Goal: Task Accomplishment & Management: Manage account settings

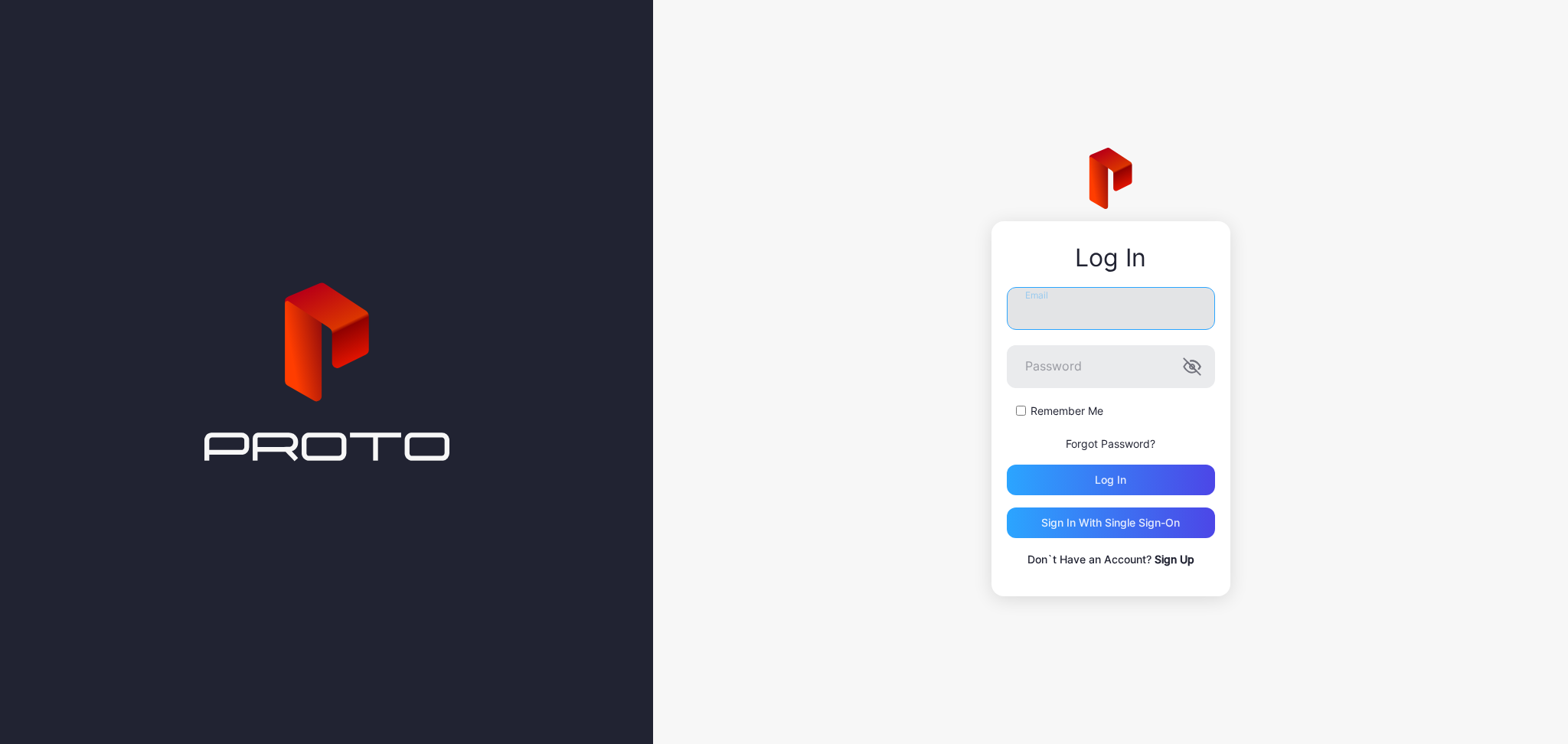
click at [1152, 322] on input "Email" at bounding box center [1111, 308] width 208 height 43
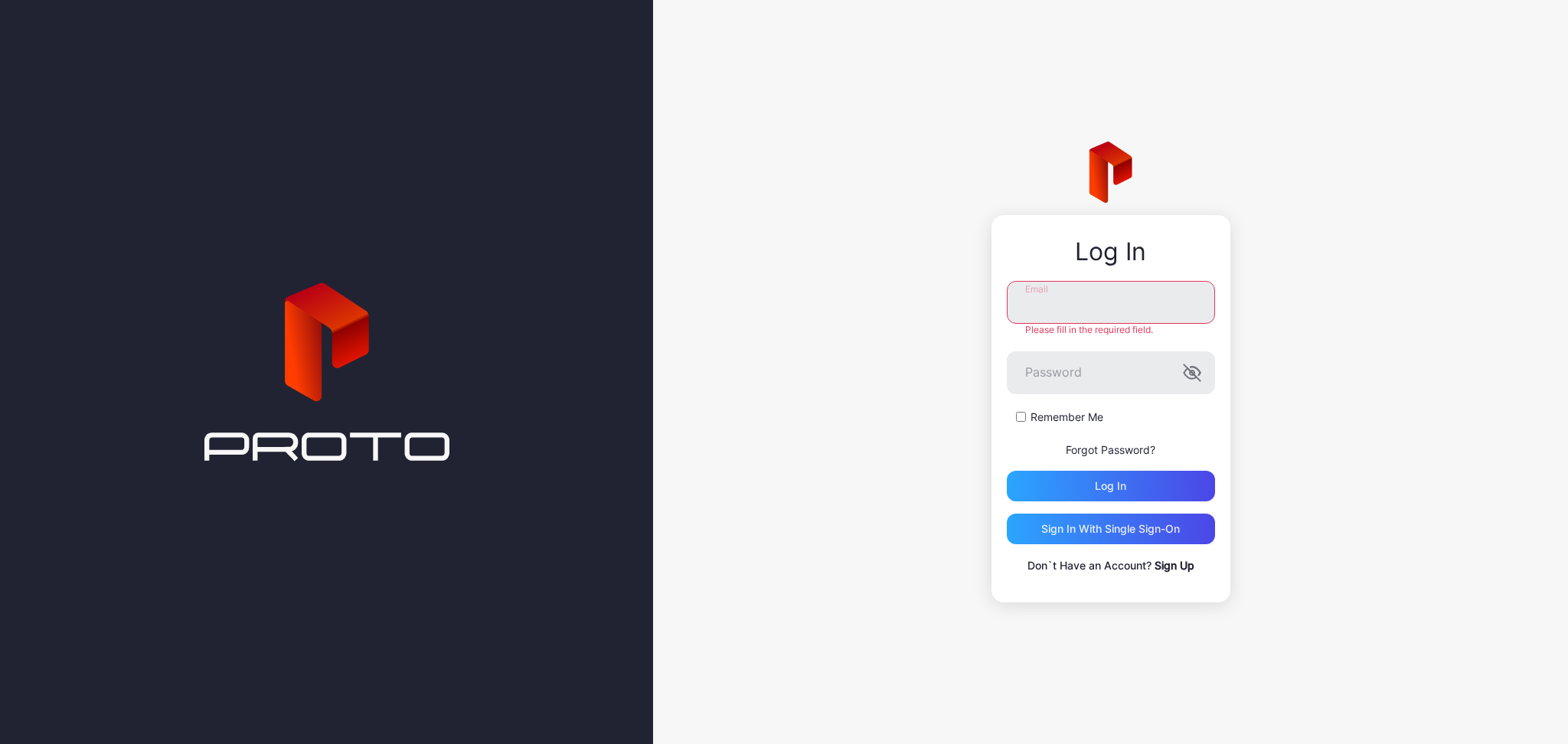
type input "**********"
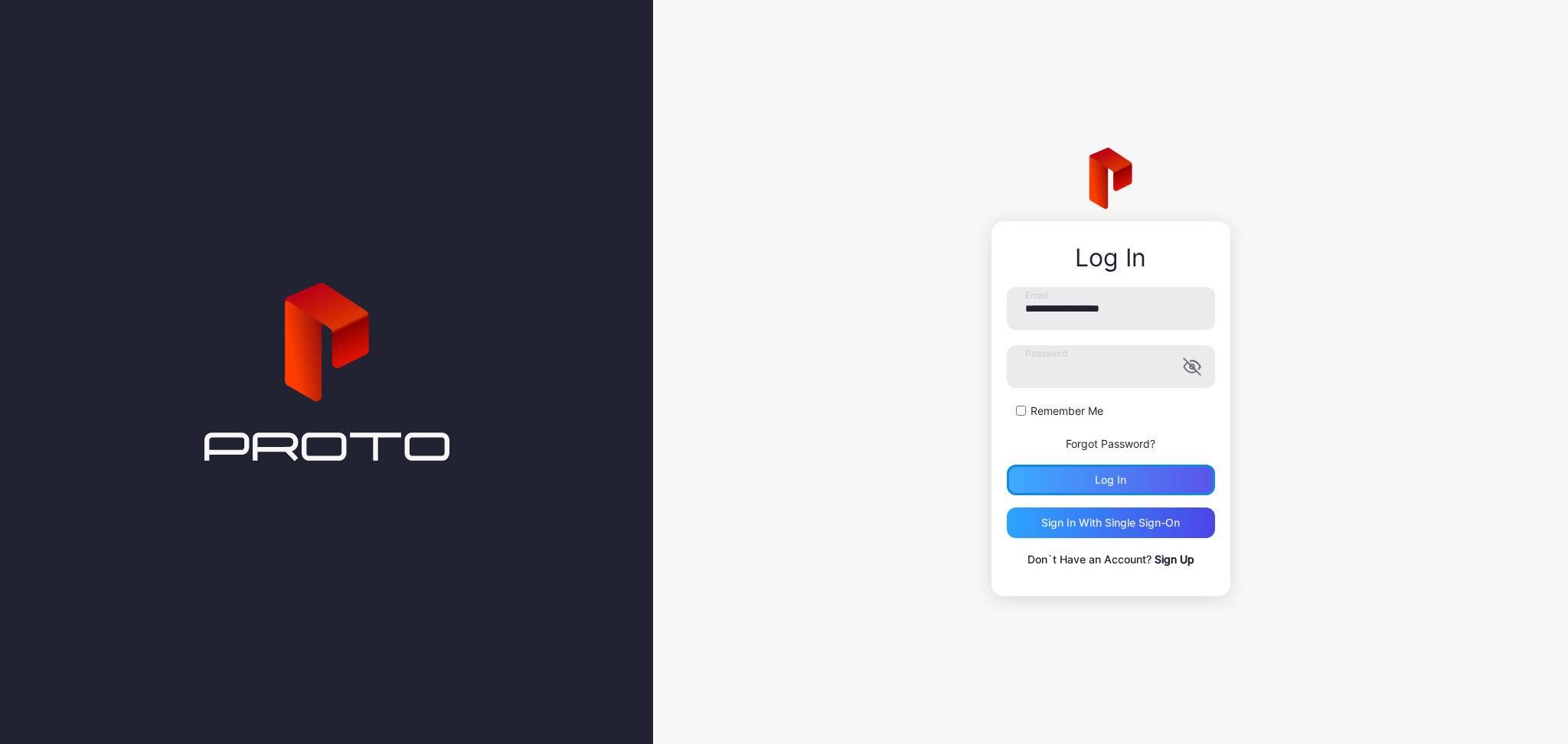
click at [1098, 481] on div "Log in" at bounding box center [1110, 480] width 31 height 13
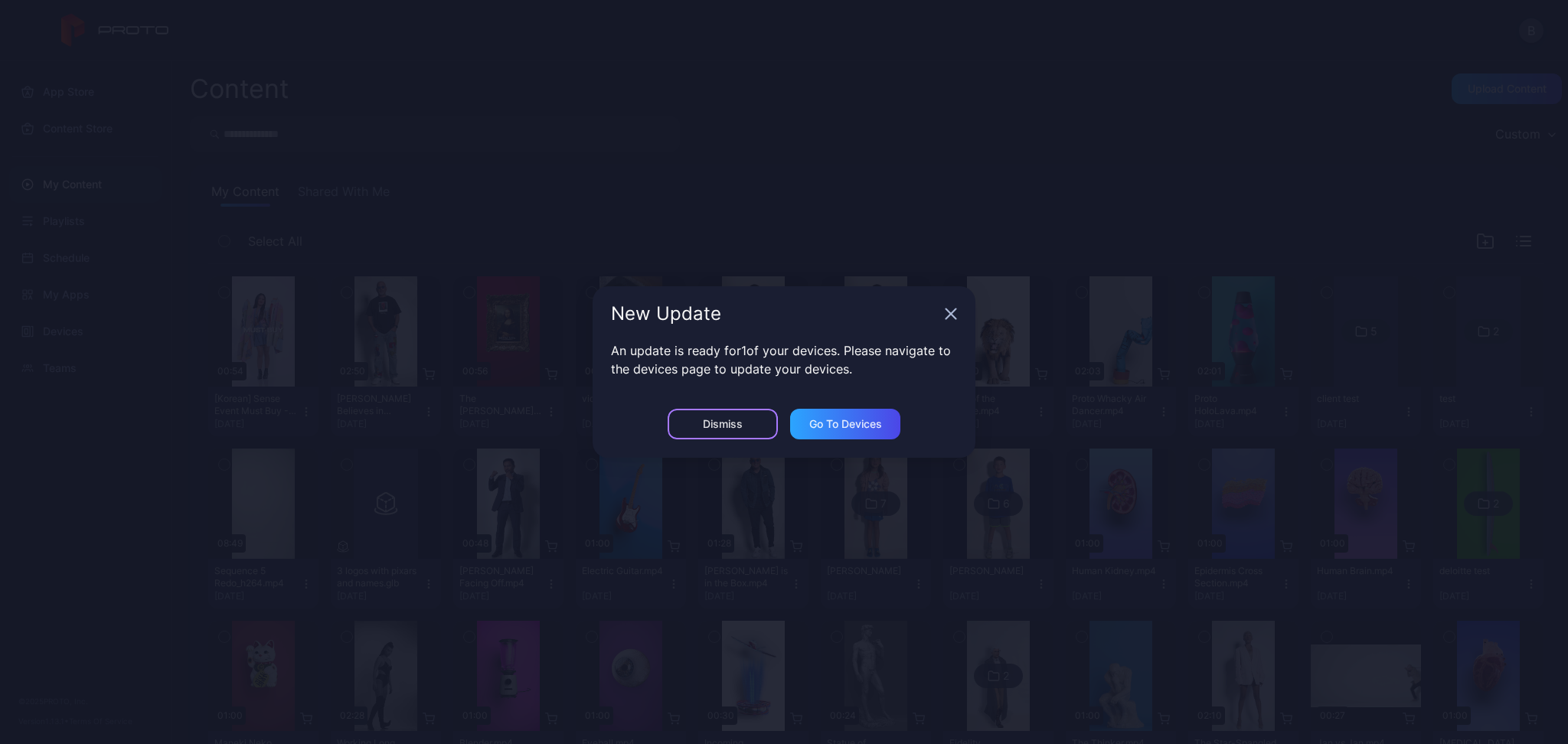
click at [729, 419] on div "Dismiss" at bounding box center [722, 424] width 39 height 13
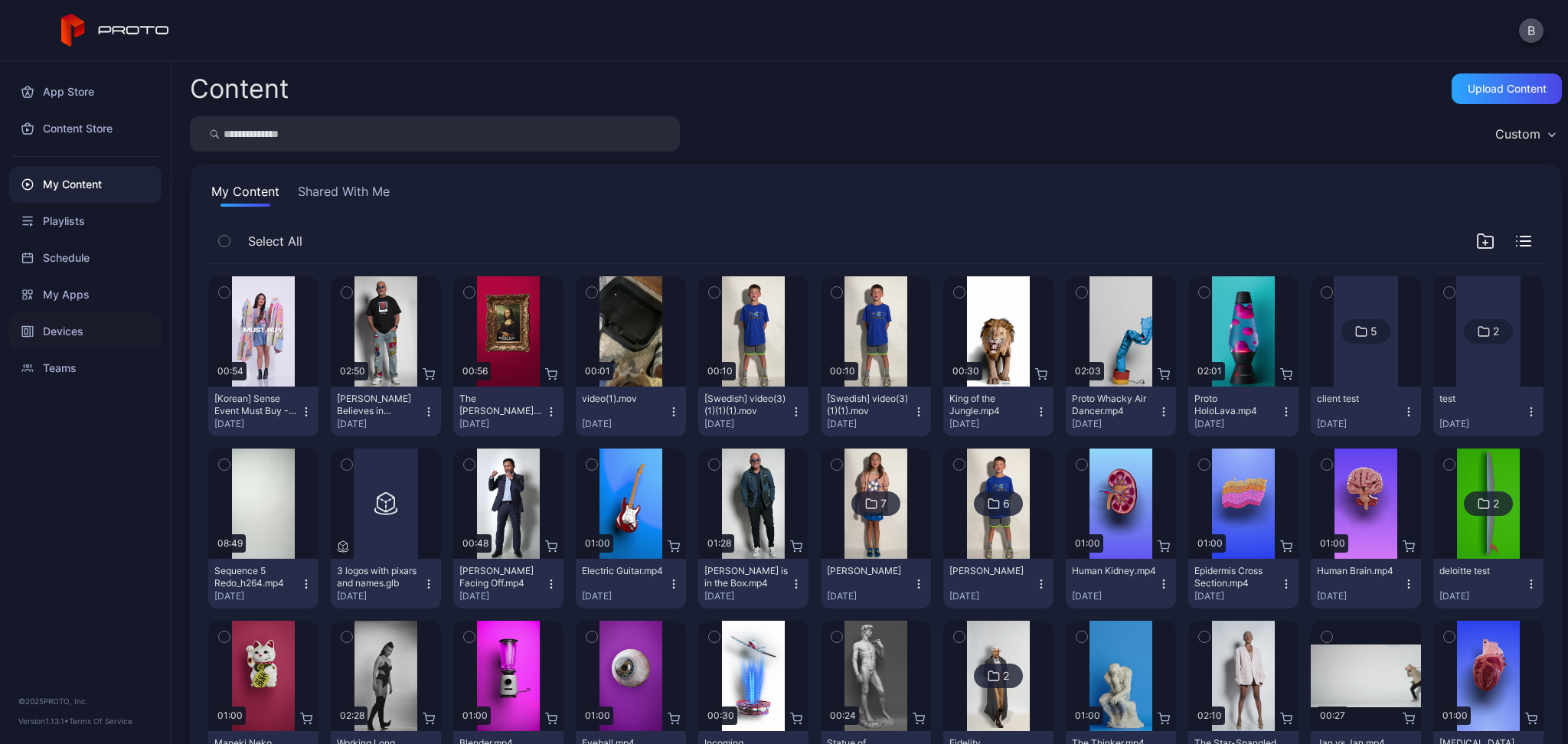
click at [84, 326] on div "Devices" at bounding box center [86, 331] width 153 height 37
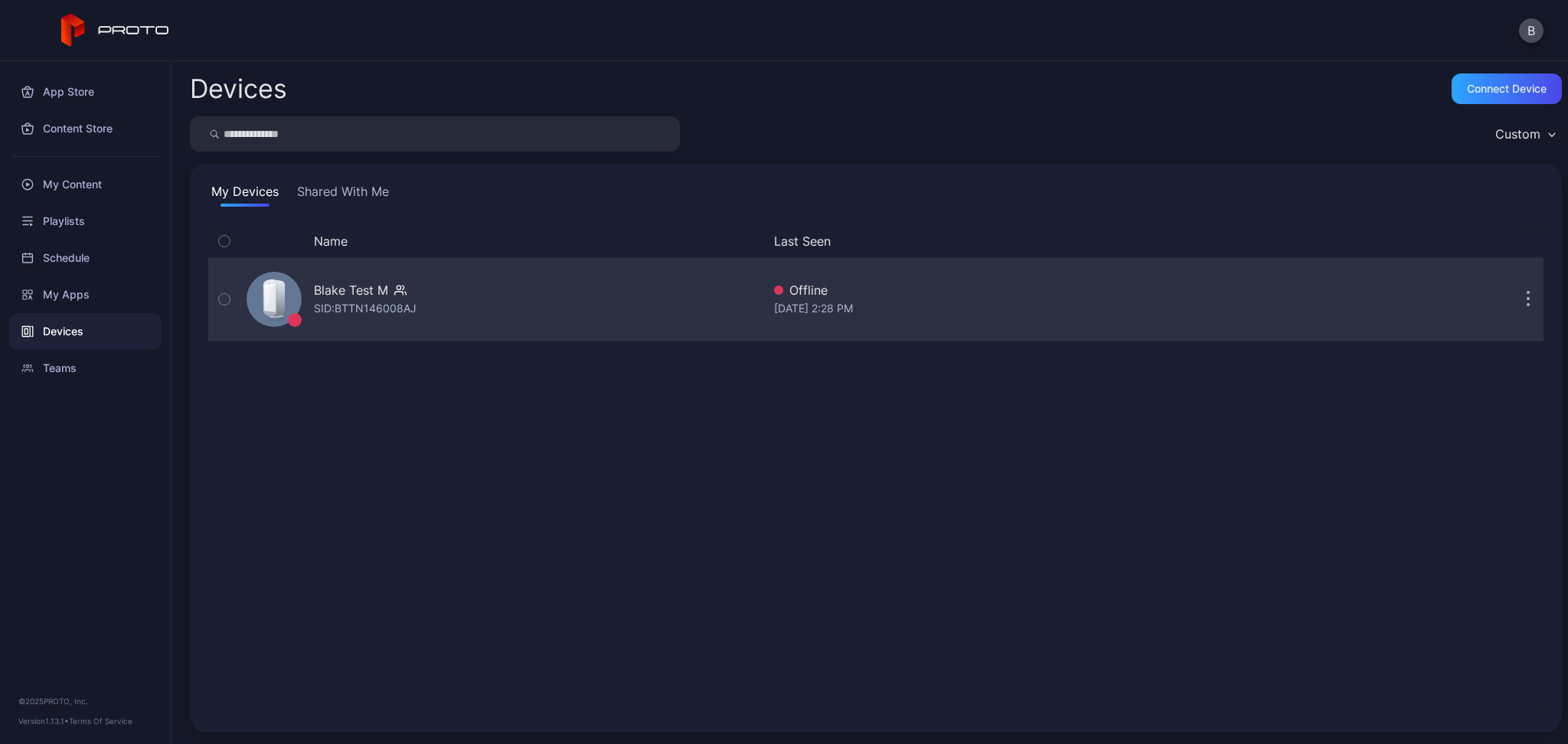
click at [371, 296] on div "Blake Test M" at bounding box center [350, 290] width 75 height 18
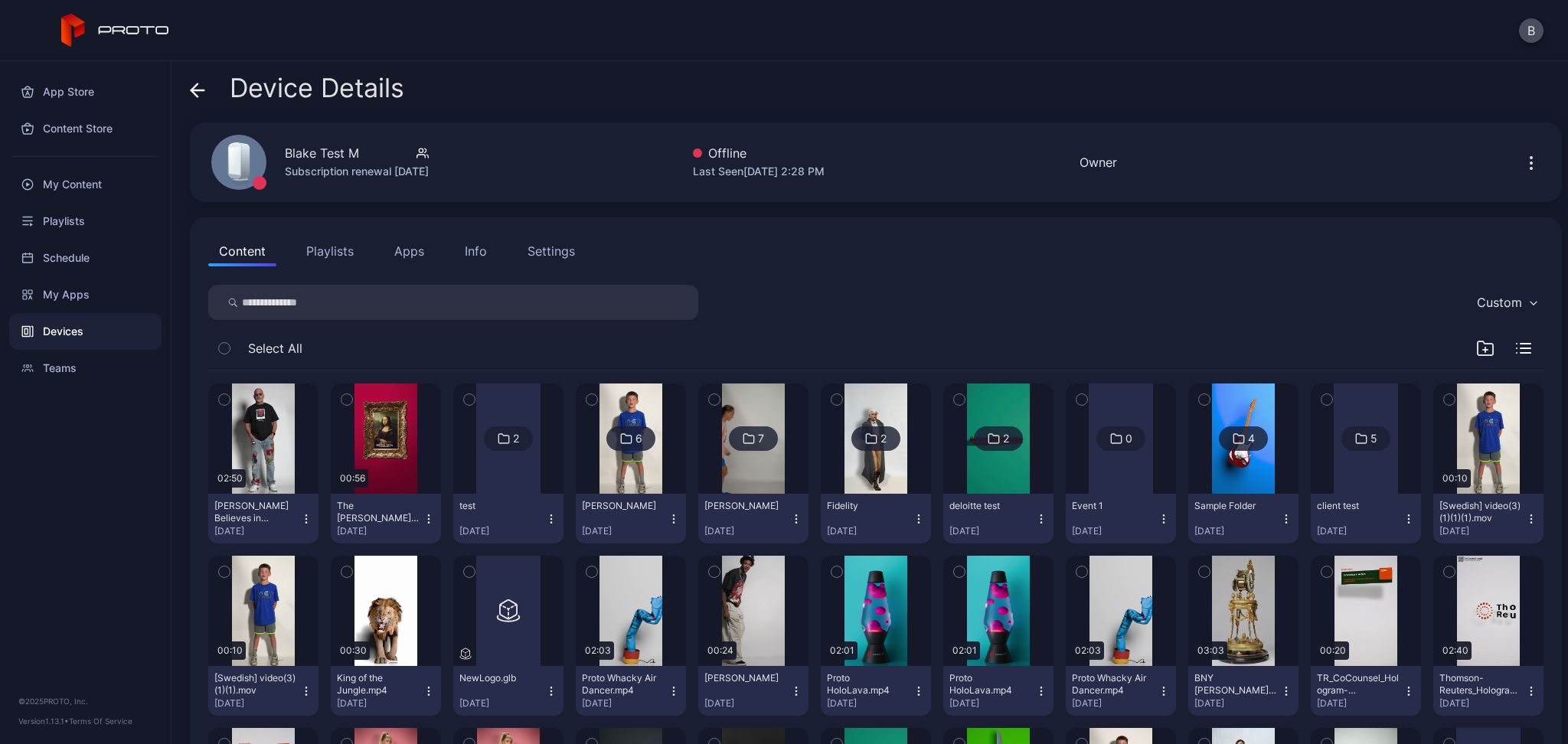
click at [523, 251] on button "Settings" at bounding box center [551, 251] width 69 height 31
